Goal: Information Seeking & Learning: Learn about a topic

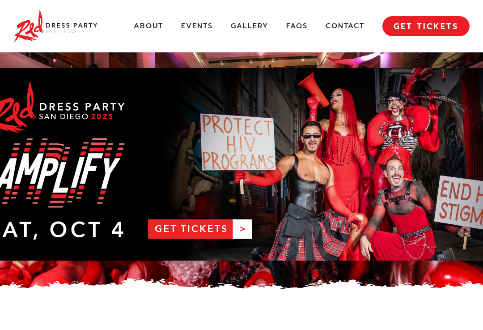
click at [298, 18] on div "About Events Gallery FAQs Contact MENU GET TICKETS" at bounding box center [241, 26] width 456 height 52
click at [303, 21] on link "FAQs" at bounding box center [296, 25] width 21 height 9
click at [150, 17] on div "About Events Gallery FAQs Contact MENU GET TICKETS" at bounding box center [241, 26] width 456 height 52
click at [155, 26] on link "About" at bounding box center [149, 25] width 30 height 9
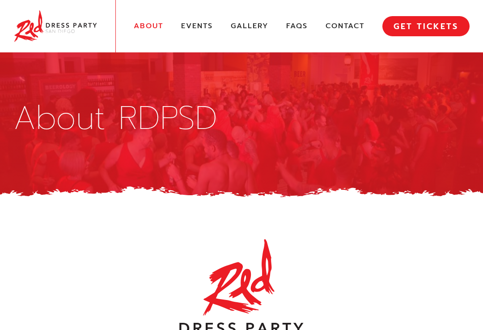
click at [197, 26] on link "Events" at bounding box center [197, 25] width 32 height 9
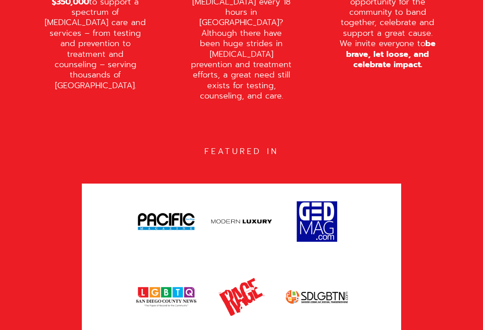
scroll to position [1957, 0]
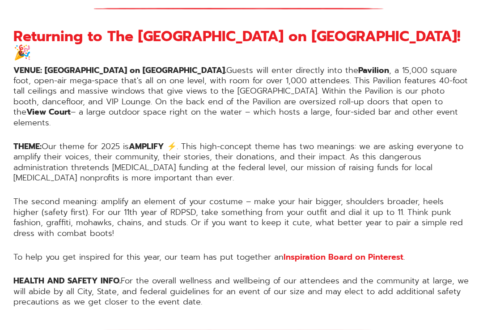
scroll to position [690, 0]
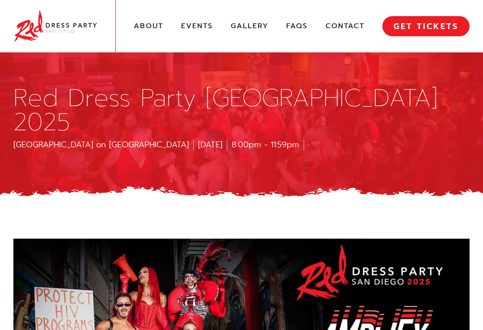
scroll to position [690, 0]
